Goal: Information Seeking & Learning: Check status

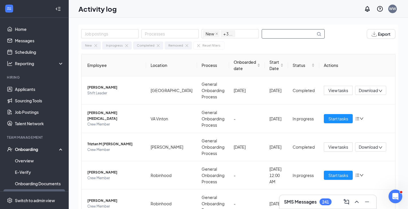
click at [298, 34] on input "text" at bounding box center [289, 33] width 54 height 9
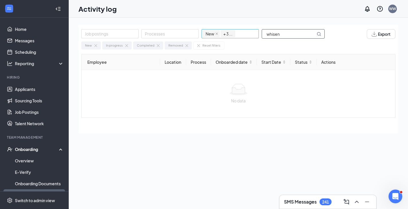
drag, startPoint x: 298, startPoint y: 30, endPoint x: 242, endPoint y: 37, distance: 56.0
click at [242, 37] on div "Job postings Processes New In progress Completed Removed + 3 ... whisen" at bounding box center [205, 34] width 249 height 10
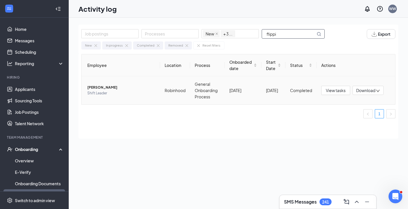
type input "flippi"
click at [378, 91] on icon "down" at bounding box center [378, 91] width 4 height 4
click at [372, 151] on div "Job postings Processes New In progress Completed Removed + 3 ... flippi Export …" at bounding box center [238, 127] width 320 height 204
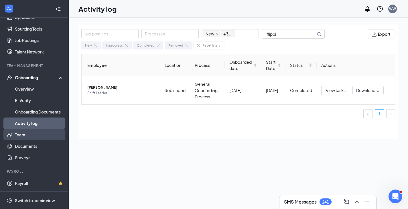
click at [24, 137] on link "Team" at bounding box center [39, 134] width 49 height 11
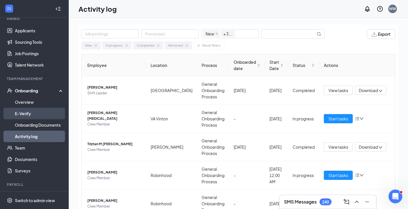
scroll to position [72, 0]
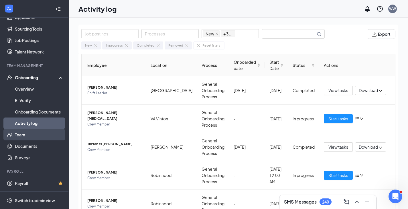
click at [20, 135] on link "Team" at bounding box center [39, 134] width 49 height 11
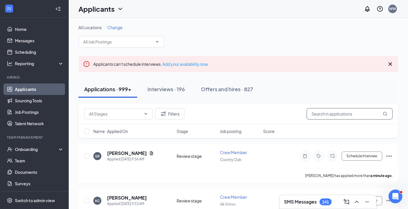
click at [333, 112] on input "text" at bounding box center [350, 113] width 86 height 11
click at [323, 115] on input "text" at bounding box center [350, 113] width 86 height 11
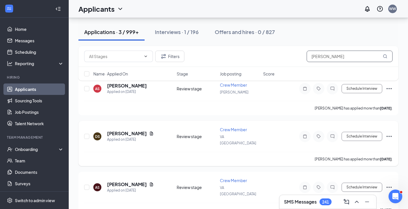
scroll to position [68, 0]
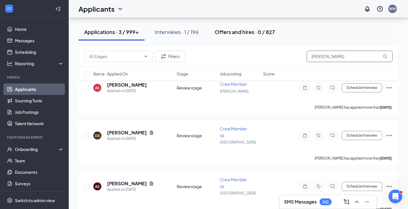
type input "[PERSON_NAME]"
click at [258, 31] on div "Offers and hires · 0 / 827" at bounding box center [245, 31] width 60 height 7
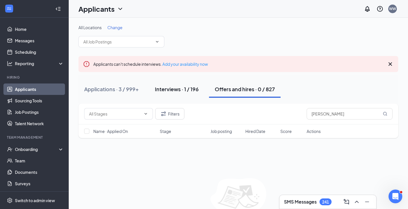
click at [187, 88] on div "Interviews · 1 / 196" at bounding box center [177, 89] width 44 height 7
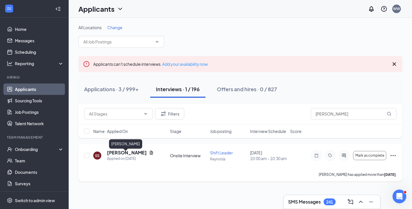
click at [117, 155] on h5 "[PERSON_NAME]" at bounding box center [127, 153] width 40 height 6
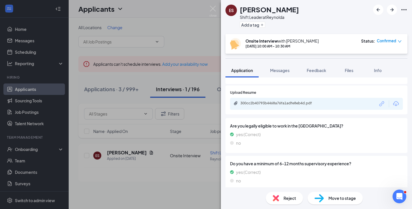
scroll to position [277, 0]
